Goal: Information Seeking & Learning: Learn about a topic

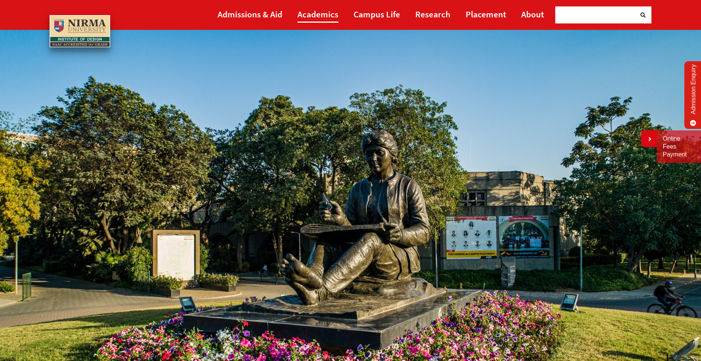
click at [325, 15] on link "Academics" at bounding box center [317, 14] width 41 height 17
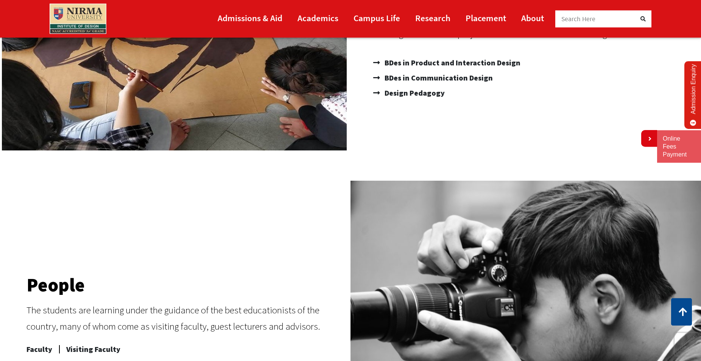
scroll to position [347, 0]
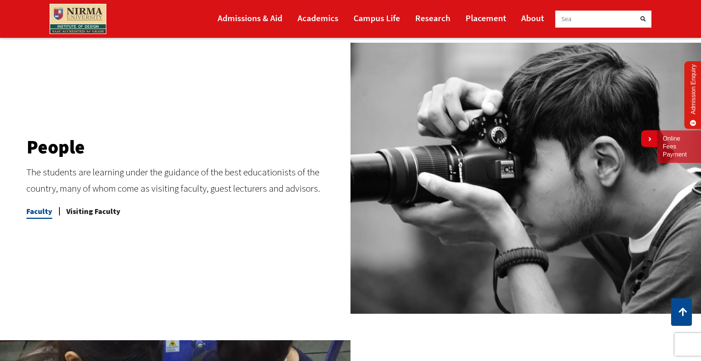
click at [37, 213] on span "Faculty" at bounding box center [39, 211] width 26 height 15
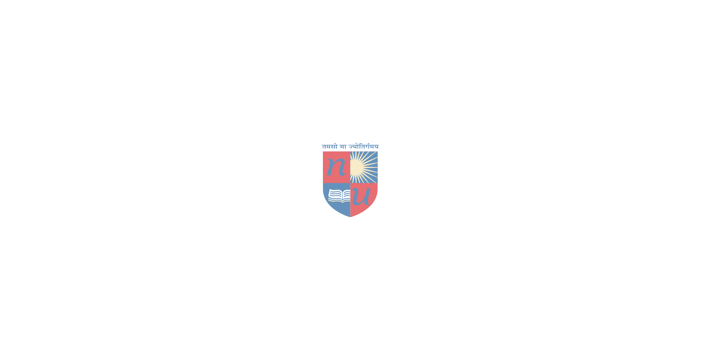
scroll to position [347, 0]
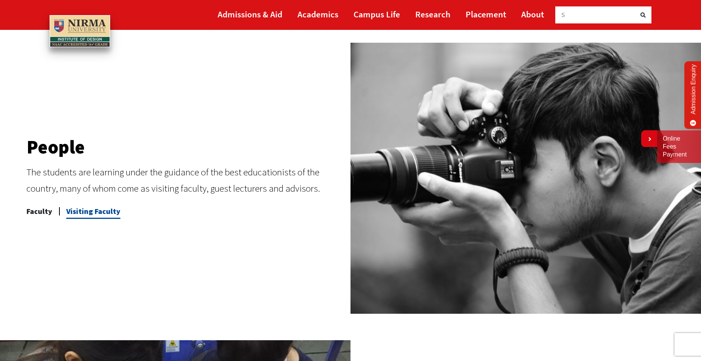
click at [104, 211] on span "Visiting Faculty" at bounding box center [93, 211] width 54 height 15
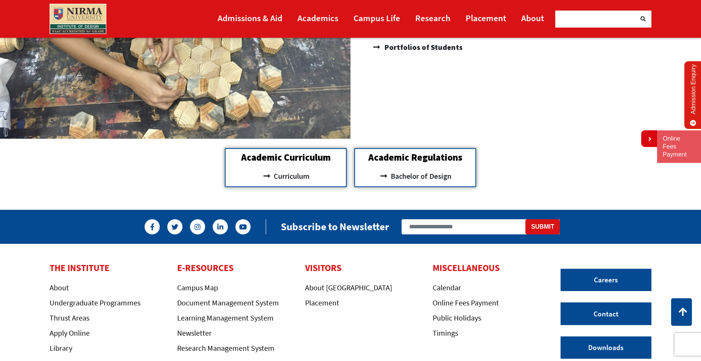
scroll to position [913, 0]
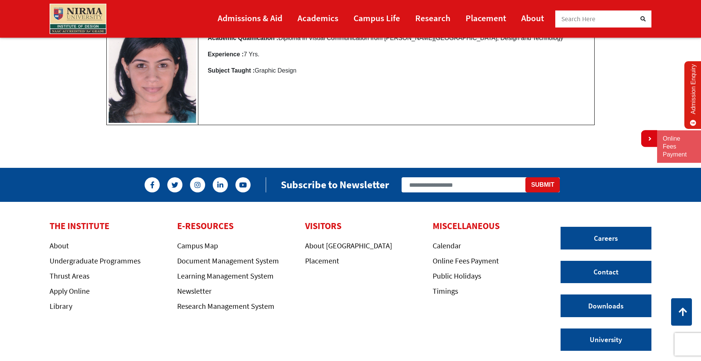
scroll to position [3858, 0]
